Goal: Task Accomplishment & Management: Manage account settings

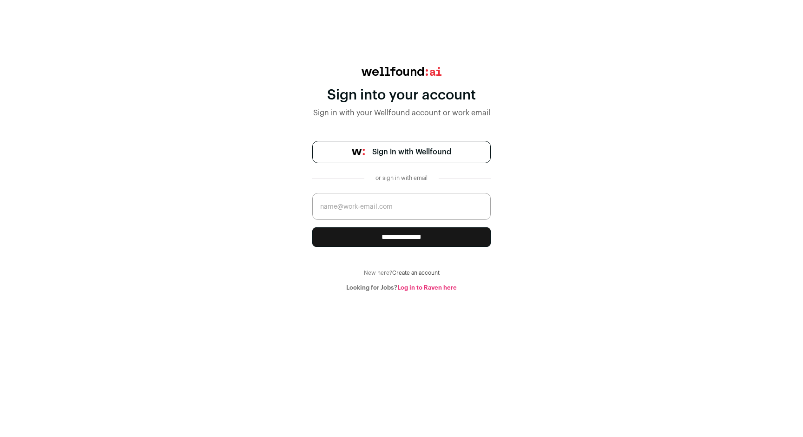
click at [415, 205] on input "email" at bounding box center [401, 206] width 179 height 27
click at [421, 208] on input "email" at bounding box center [401, 206] width 179 height 27
type input "[PERSON_NAME][EMAIL_ADDRESS][DOMAIN_NAME]"
click at [418, 233] on input "**********" at bounding box center [401, 237] width 179 height 20
click at [379, 158] on link "Sign in with Wellfound" at bounding box center [401, 152] width 179 height 22
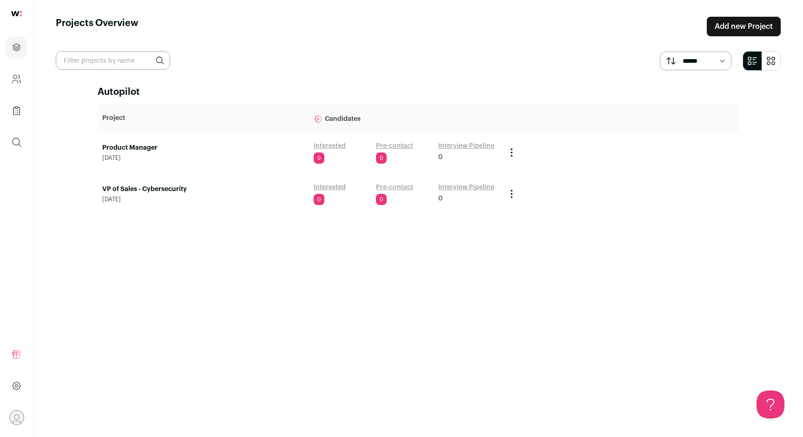
click at [146, 187] on link "VP of Sales - Cybersecurity" at bounding box center [203, 189] width 202 height 9
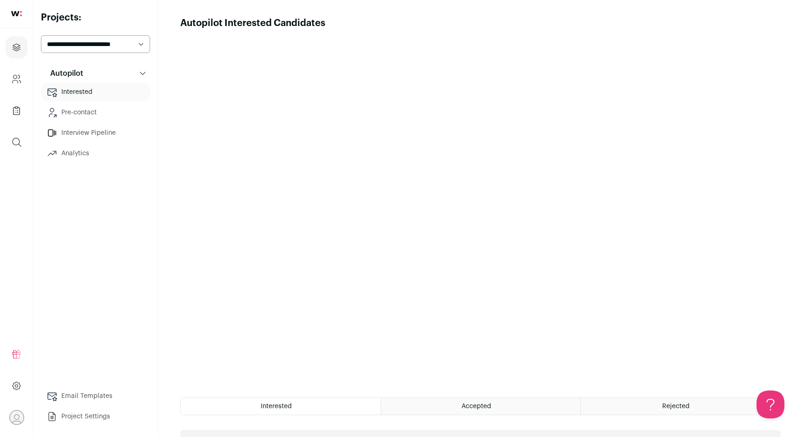
click at [117, 113] on link "Pre-contact" at bounding box center [95, 112] width 109 height 19
click at [583, 404] on div "Pending Outreach" at bounding box center [630, 406] width 299 height 17
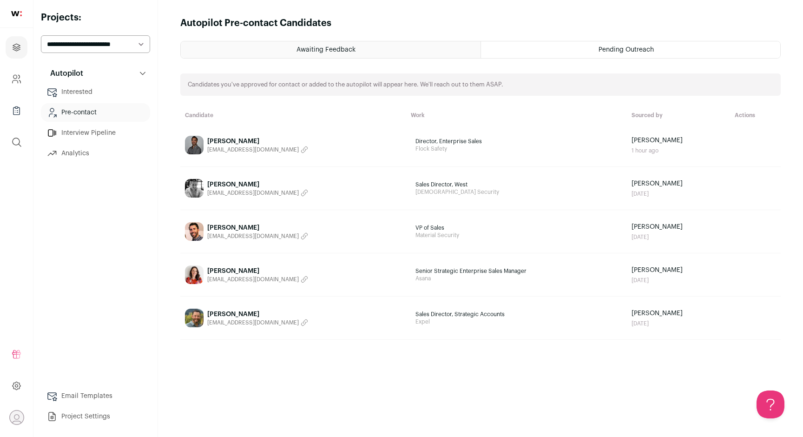
click at [229, 311] on div "Jon Sanders" at bounding box center [257, 314] width 101 height 9
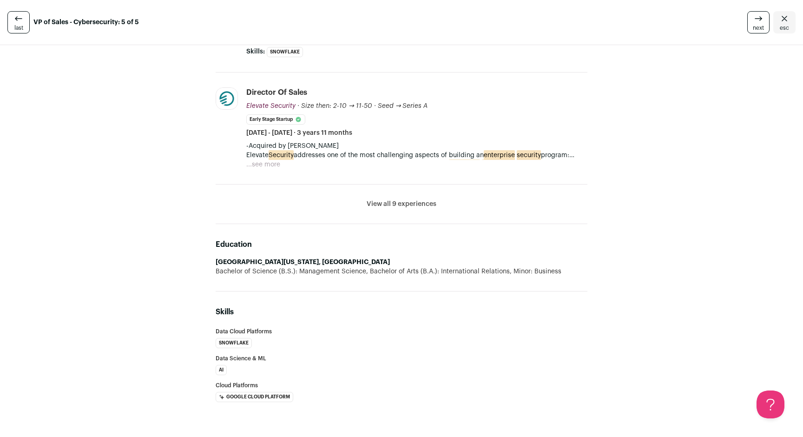
scroll to position [475, 0]
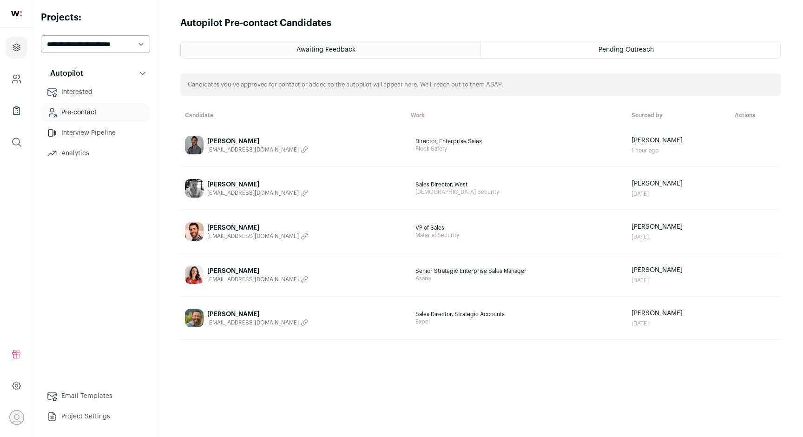
click at [98, 88] on link "Interested" at bounding box center [95, 92] width 109 height 19
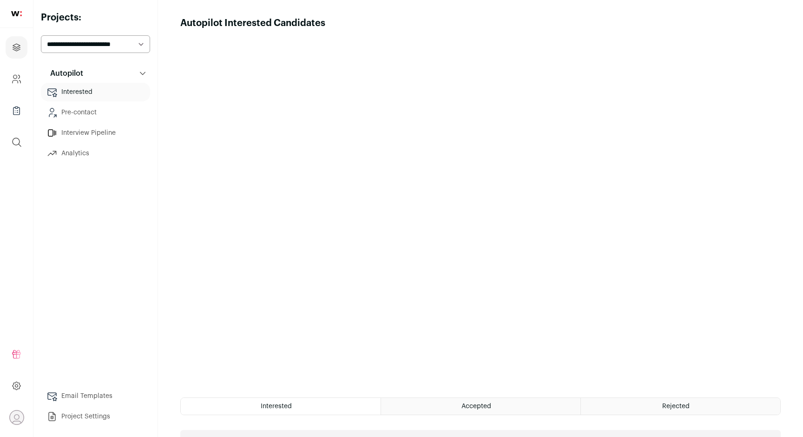
click at [94, 137] on link "Interview Pipeline" at bounding box center [95, 133] width 109 height 19
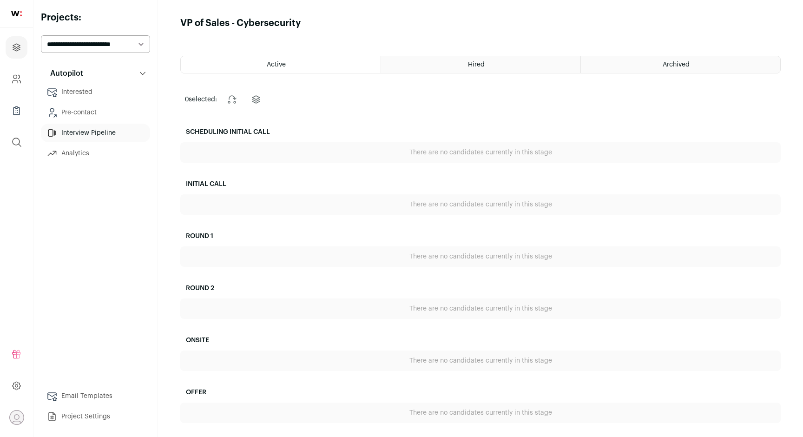
click at [106, 151] on link "Analytics" at bounding box center [95, 153] width 109 height 19
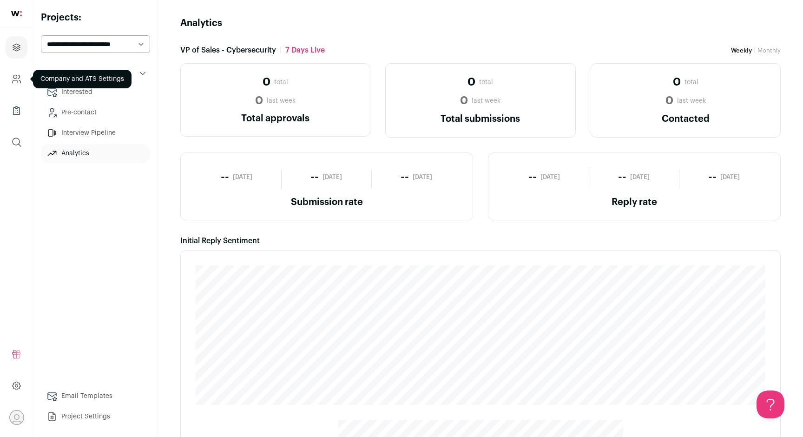
click at [20, 75] on icon "Company and ATS Settings" at bounding box center [16, 78] width 11 height 11
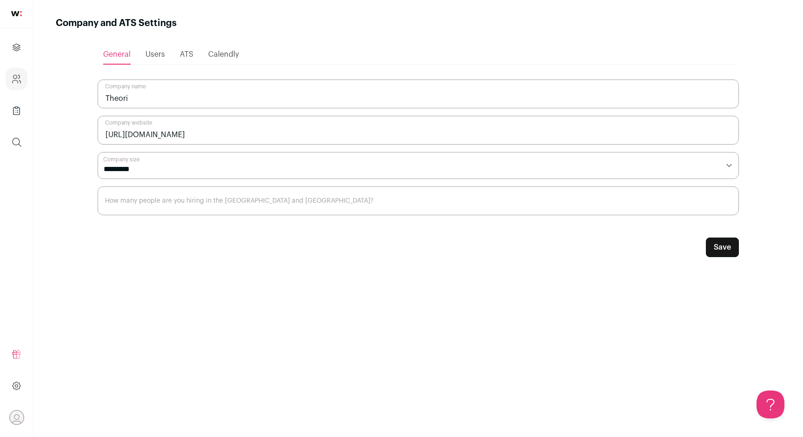
click at [22, 93] on ul "Projects Company and ATS Settings Company Lists (Experimental) Global Search" at bounding box center [16, 95] width 33 height 134
